Goal: Book appointment/travel/reservation

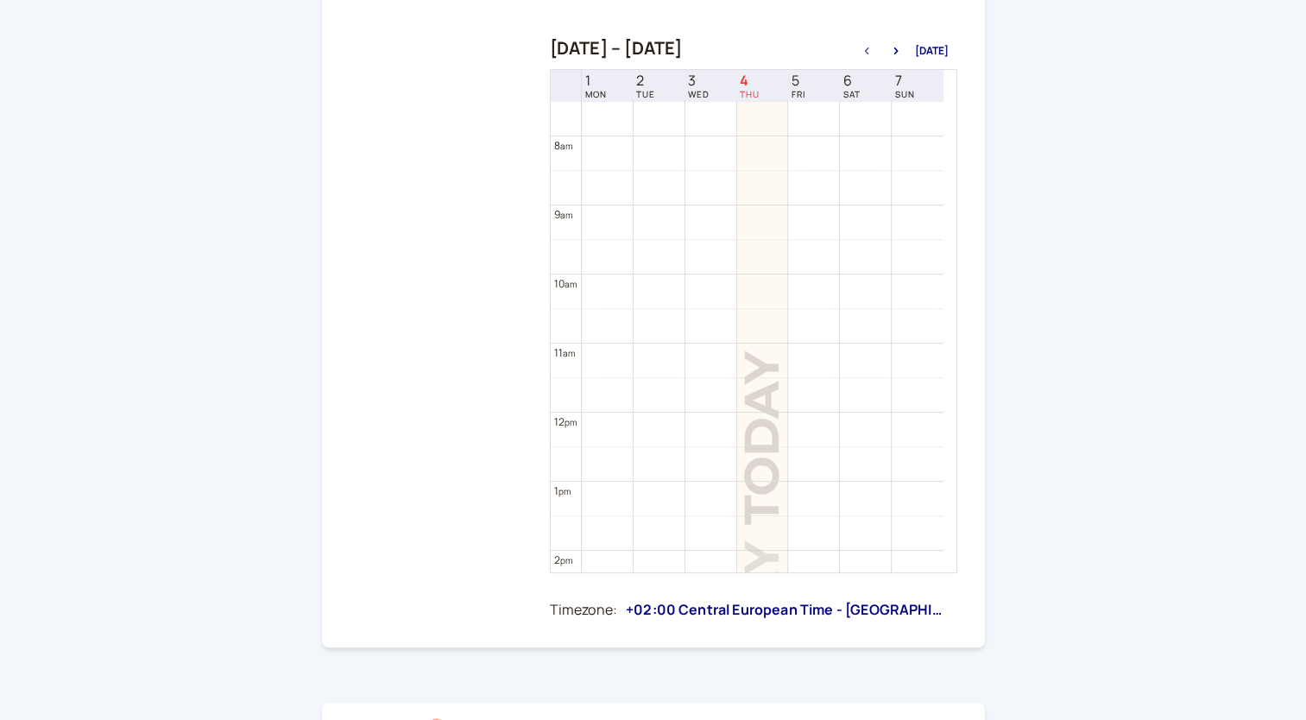
scroll to position [950, 0]
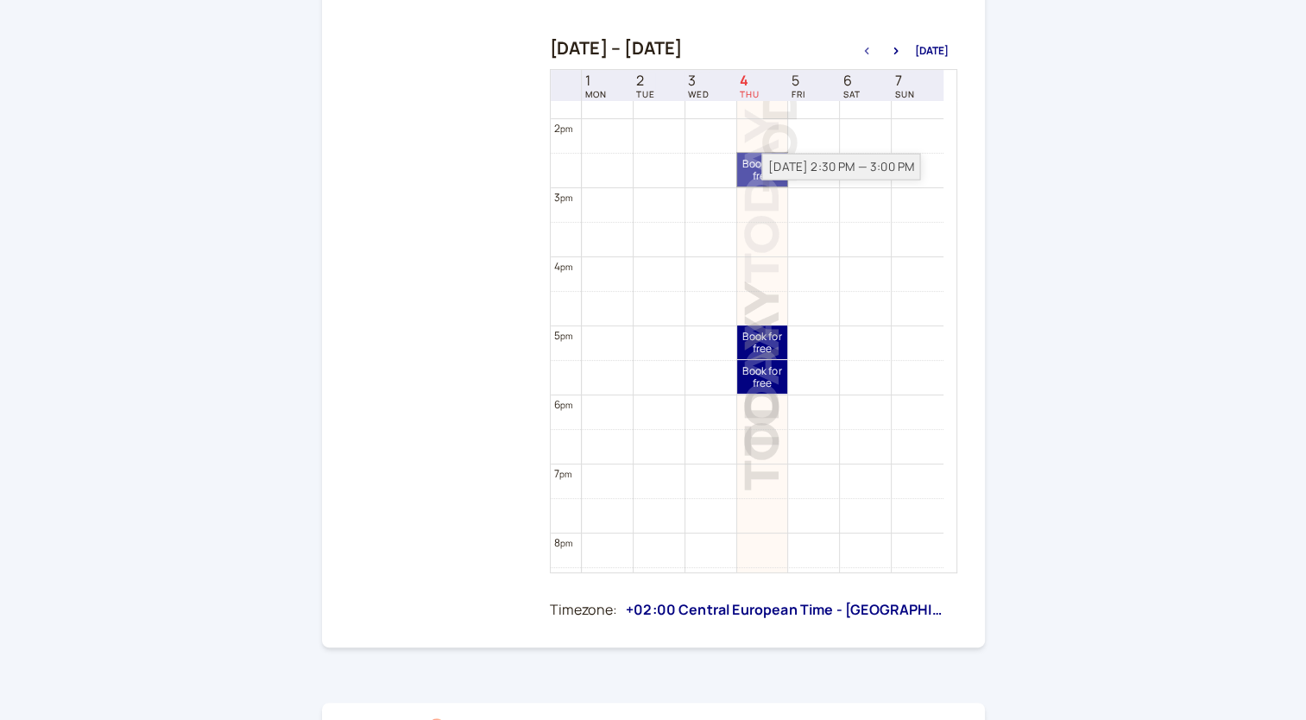
click at [740, 169] on span "Book for free" at bounding box center [762, 170] width 51 height 25
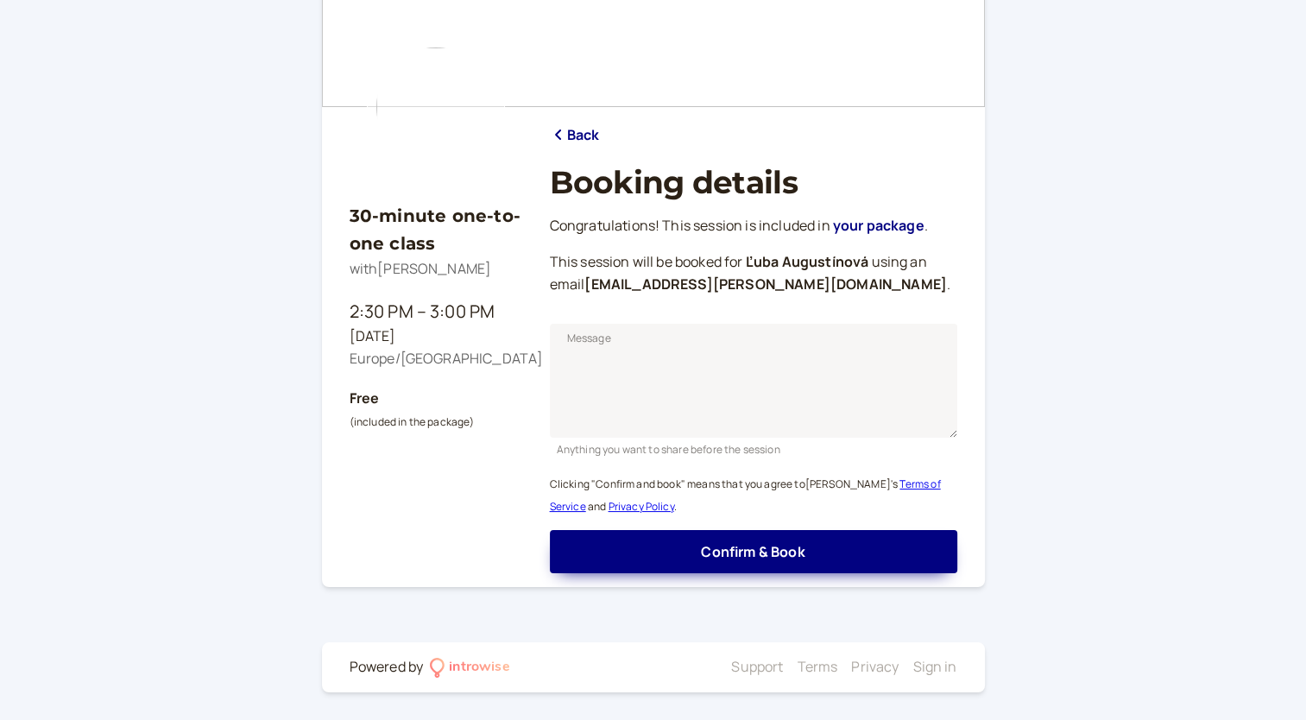
scroll to position [105, 0]
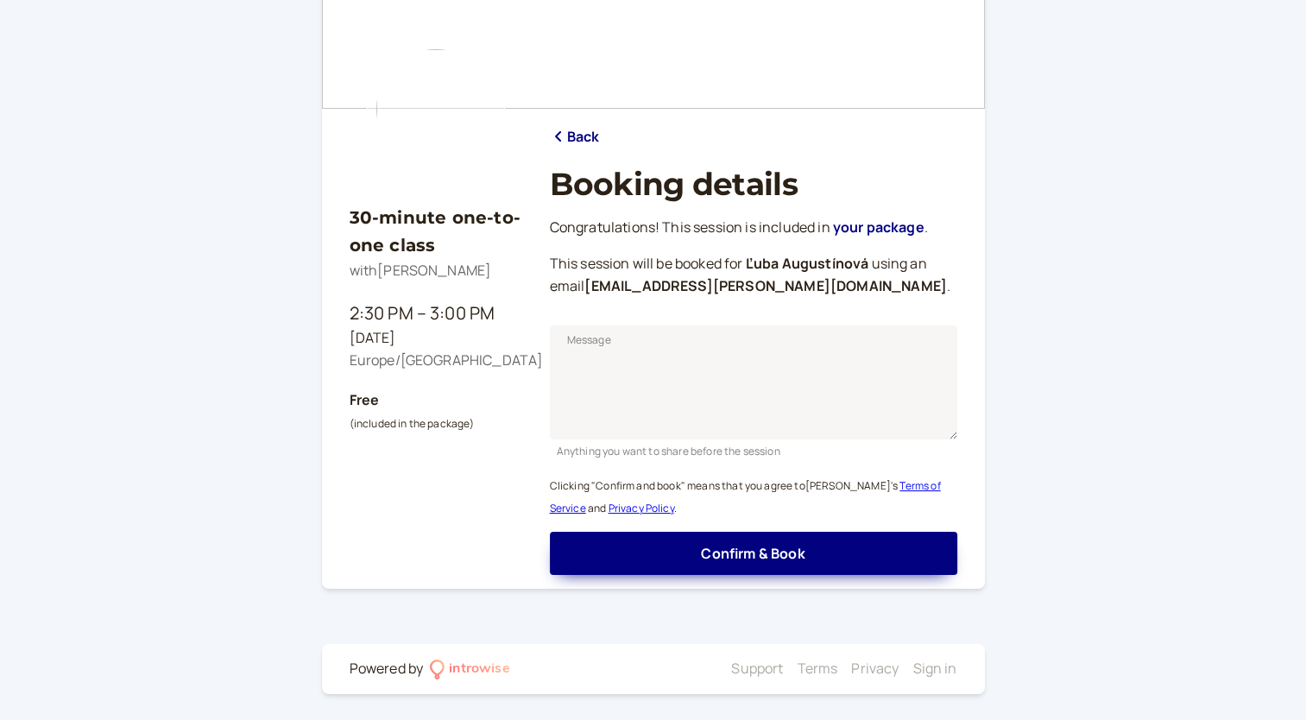
click at [196, 50] on div "30-minute one-to-one class with [PERSON_NAME] 2:30 PM – 3:00 PM [DATE] Europe/[…" at bounding box center [653, 308] width 1306 height 827
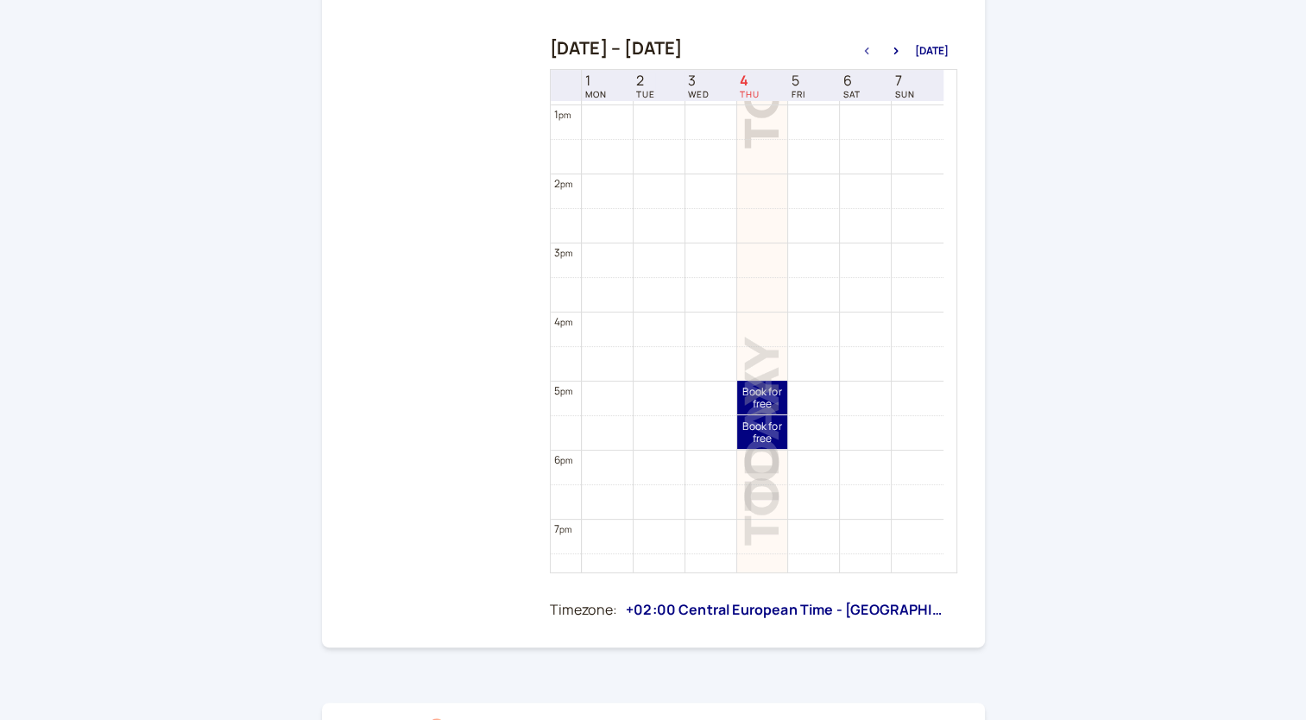
scroll to position [898, 0]
